Goal: Information Seeking & Learning: Learn about a topic

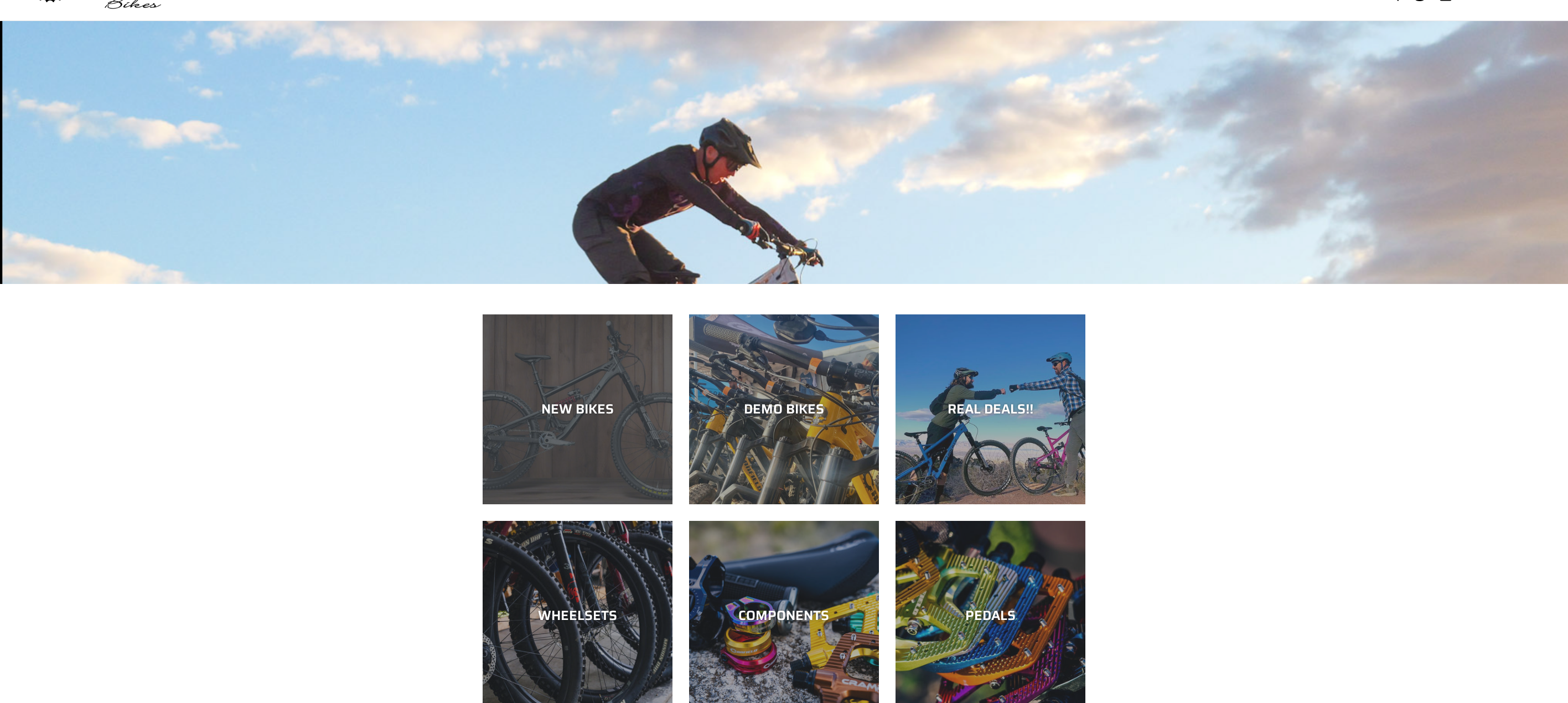
click at [574, 504] on div "NEW BIKES" at bounding box center [578, 504] width 190 height 0
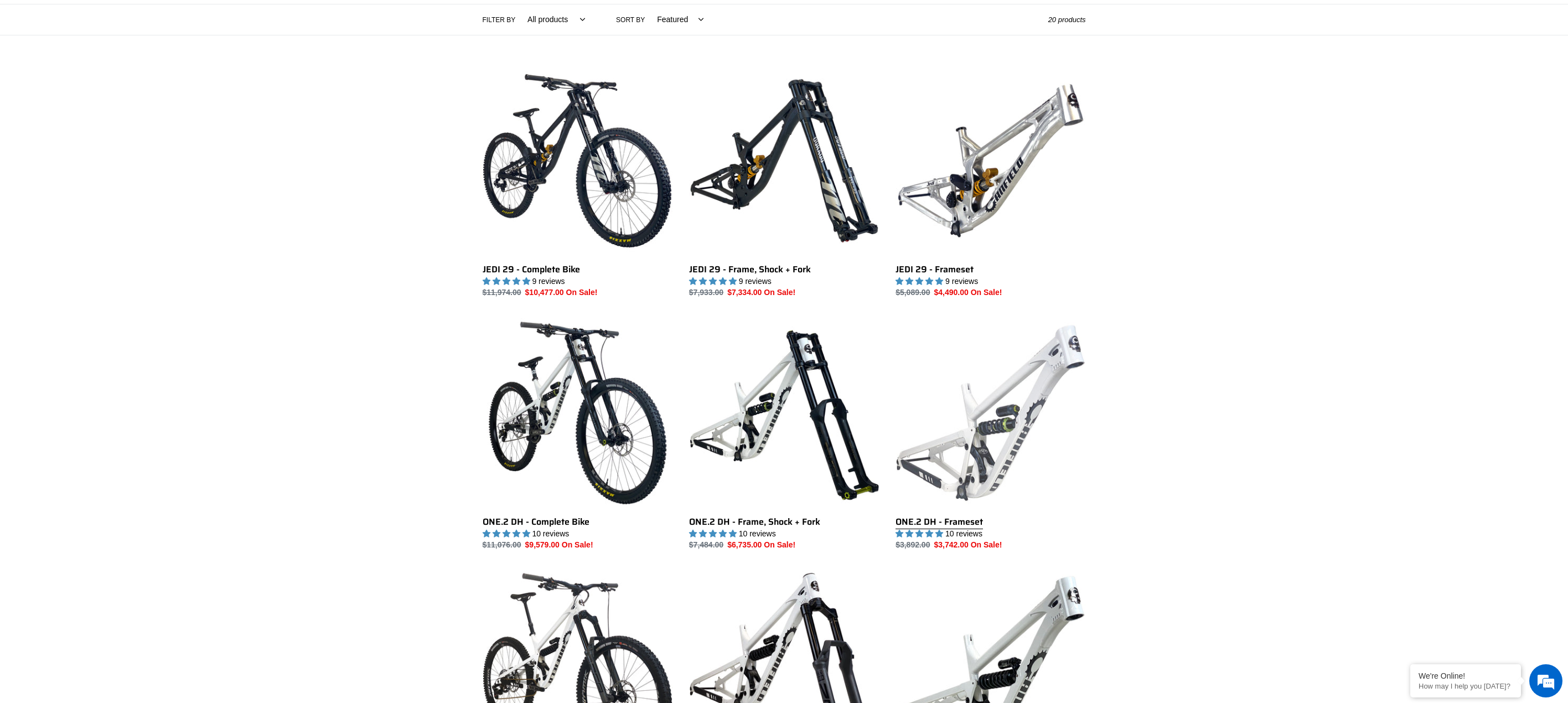
scroll to position [221, 0]
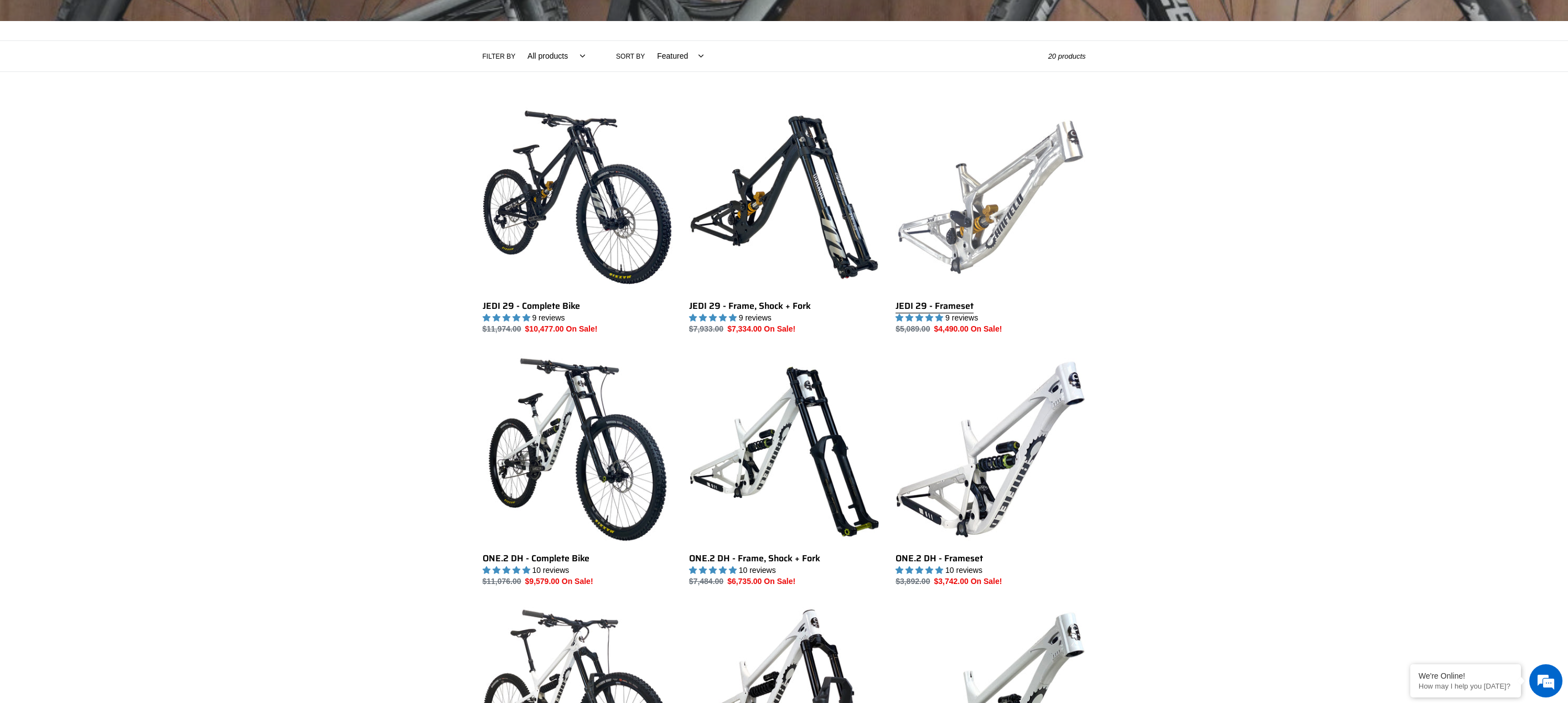
click at [974, 241] on link "JEDI 29 - Frameset" at bounding box center [990, 219] width 190 height 233
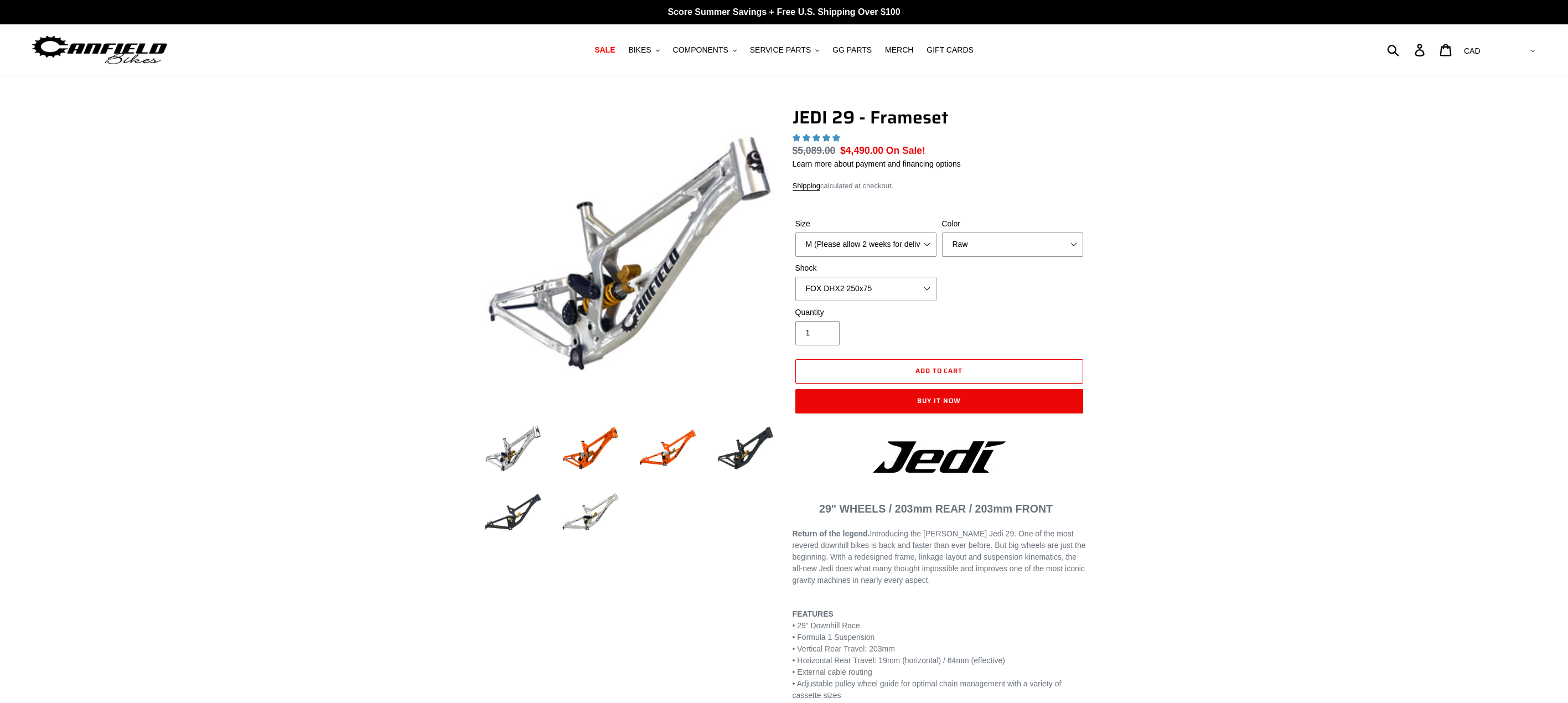
select select "highest-rating"
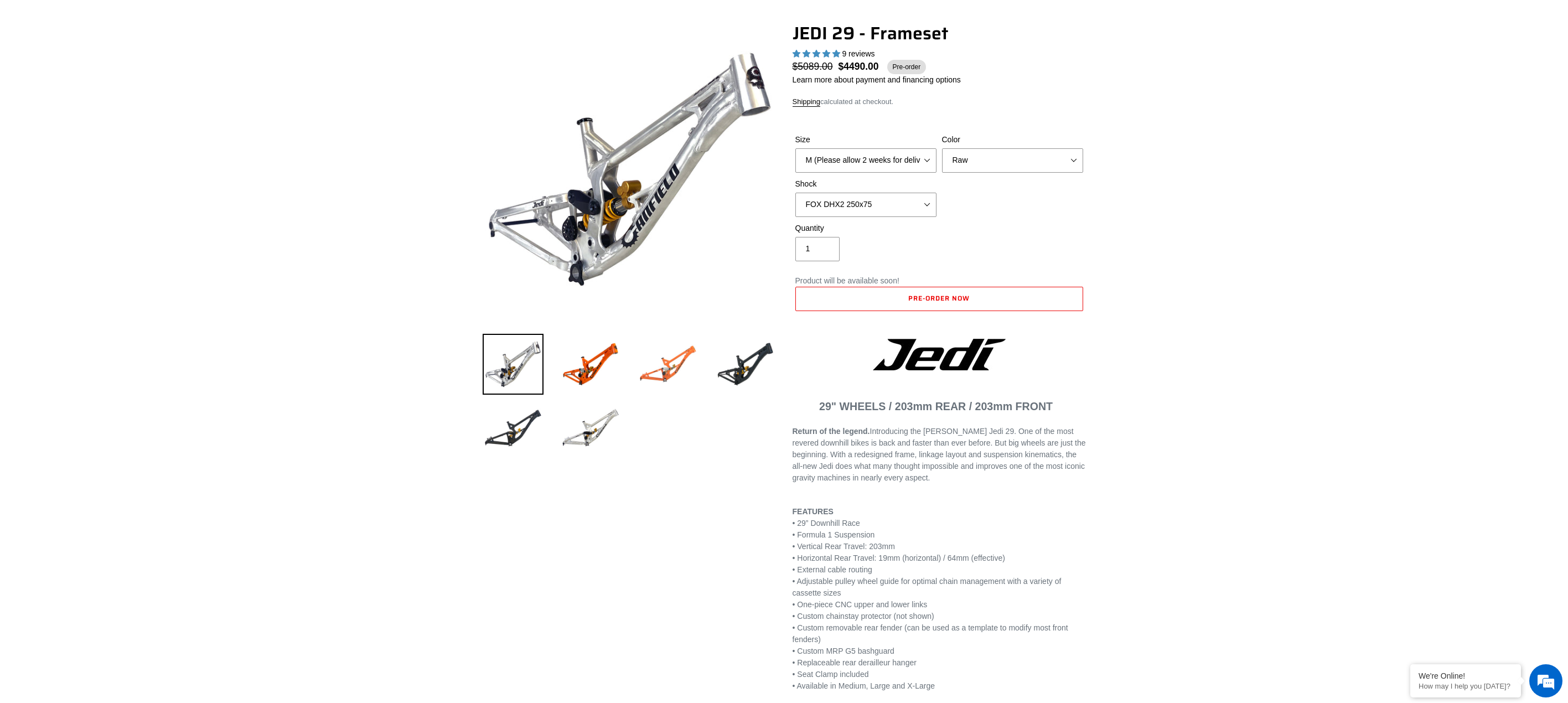
scroll to position [166, 0]
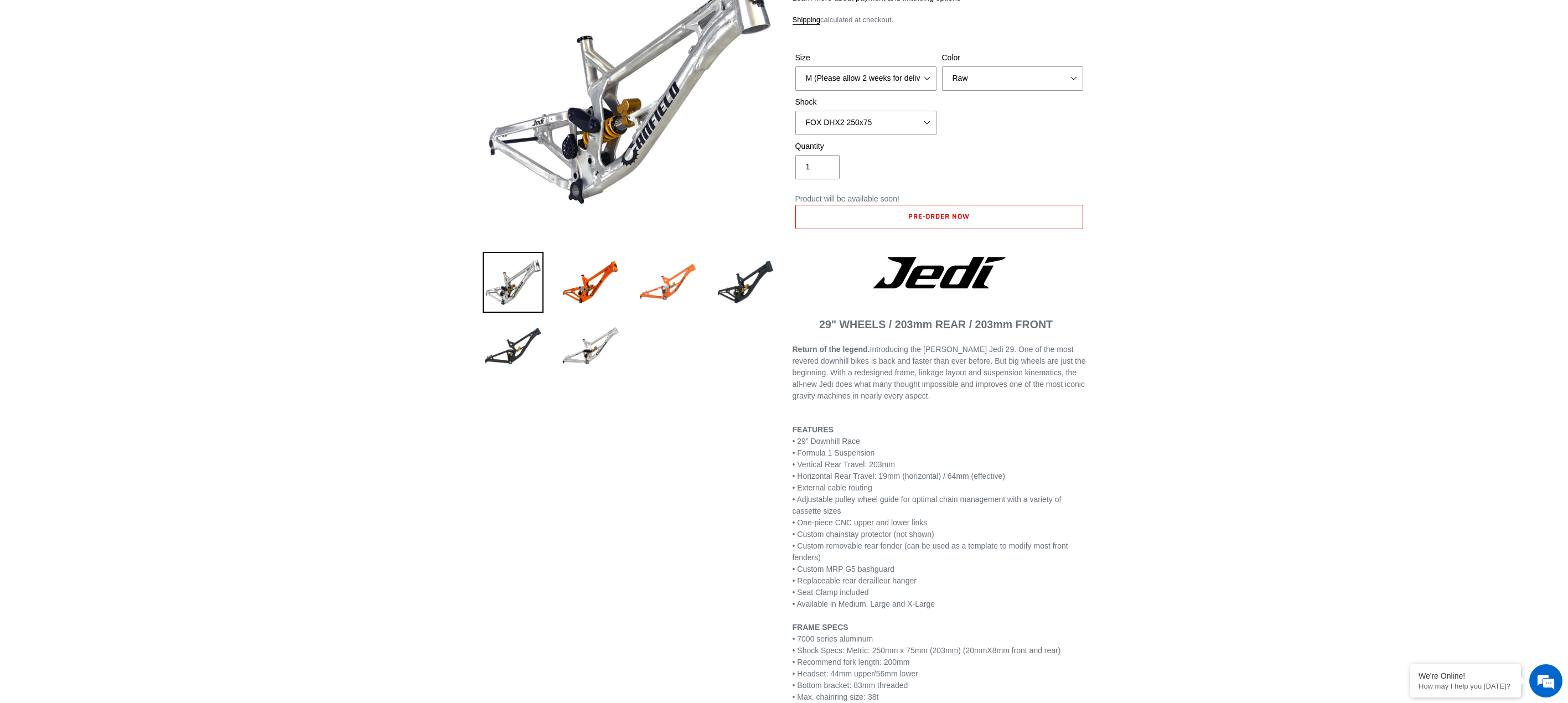
click at [676, 295] on img at bounding box center [668, 282] width 61 height 61
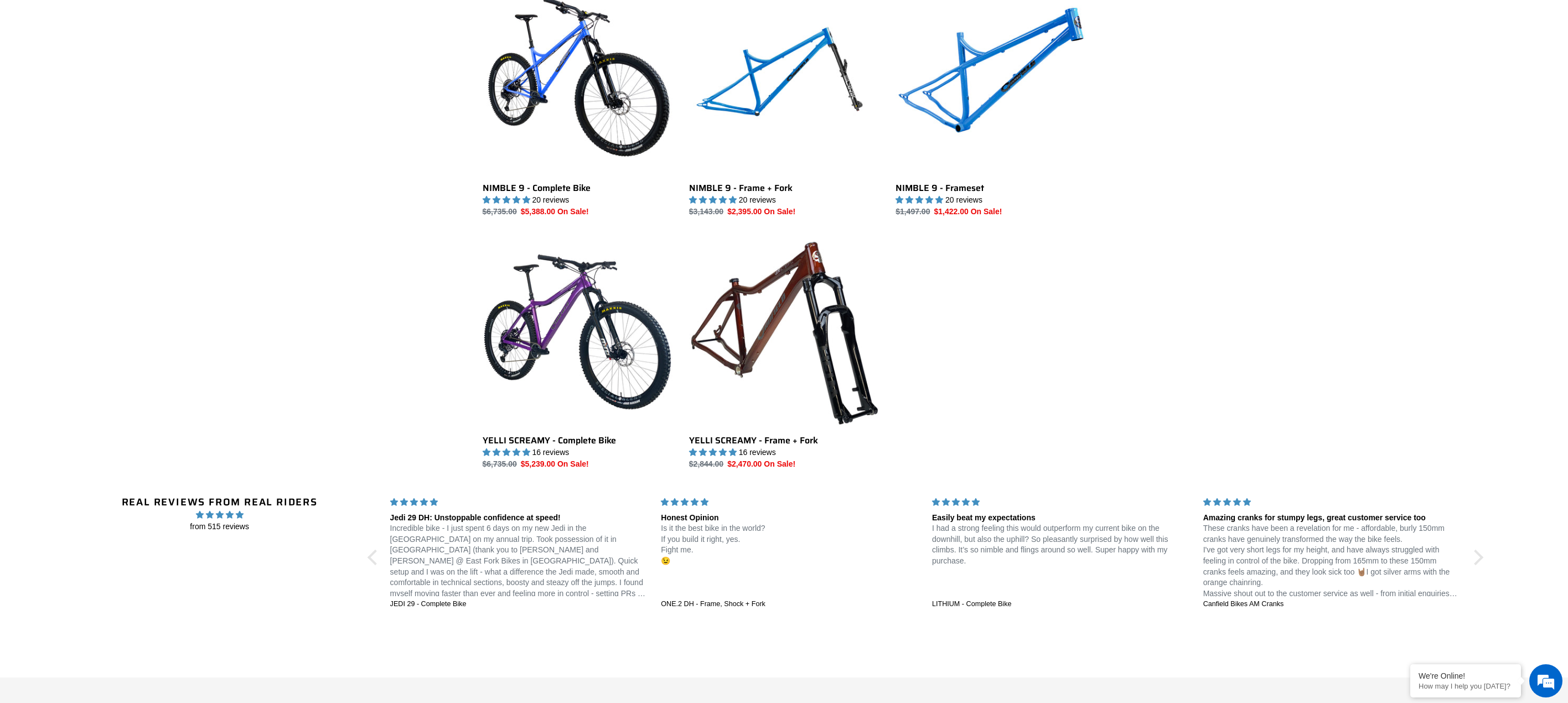
scroll to position [1605, 0]
